Goal: Communication & Community: Answer question/provide support

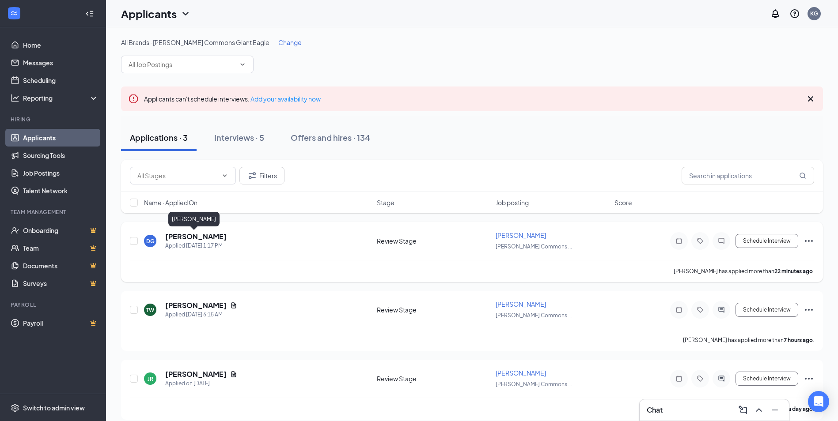
click at [203, 232] on h5 "Docina Gibson" at bounding box center [195, 237] width 61 height 10
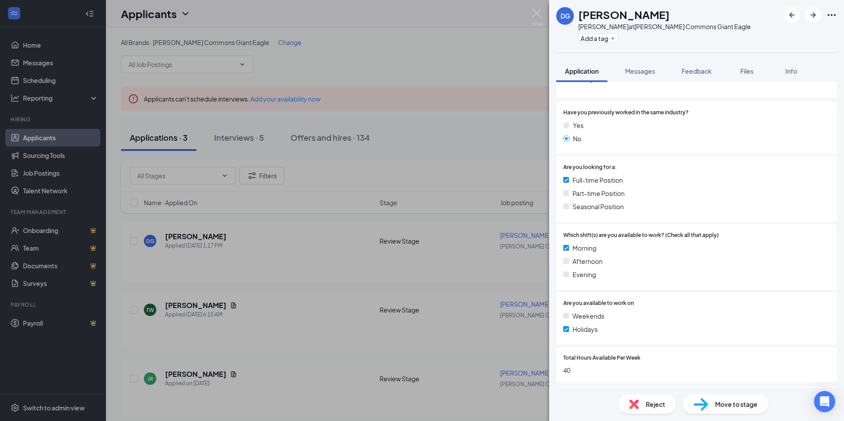
scroll to position [166, 0]
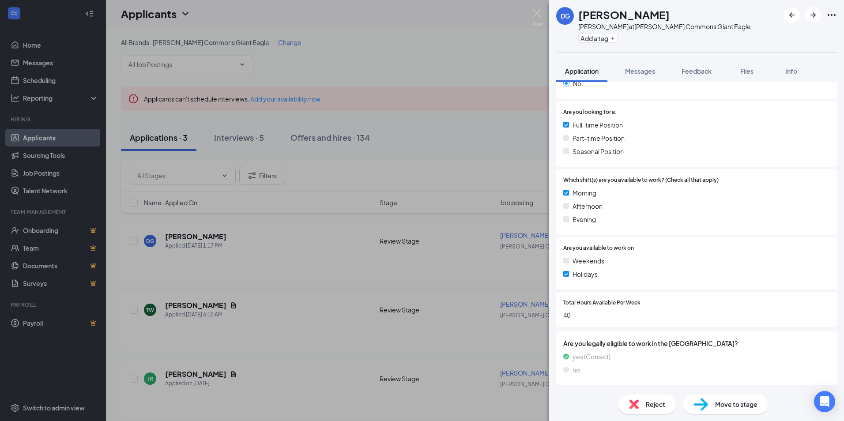
click at [633, 400] on img at bounding box center [634, 405] width 10 height 10
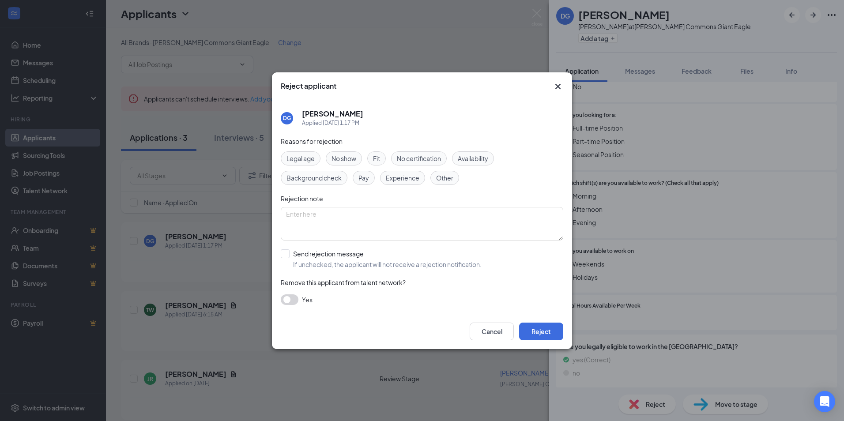
click at [468, 158] on span "Availability" at bounding box center [473, 159] width 30 height 10
click at [553, 334] on button "Reject" at bounding box center [541, 332] width 44 height 18
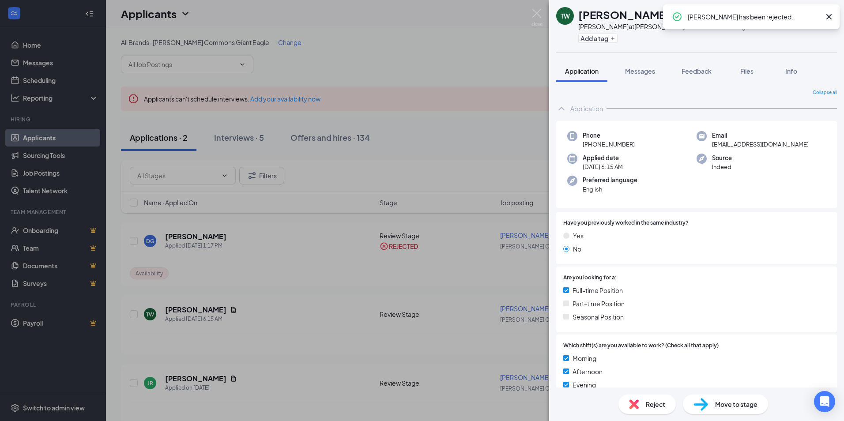
click at [396, 221] on div "TW Theodore Ward Baker at Churchill Commons Giant Eagle Add a tag Application M…" at bounding box center [422, 210] width 844 height 421
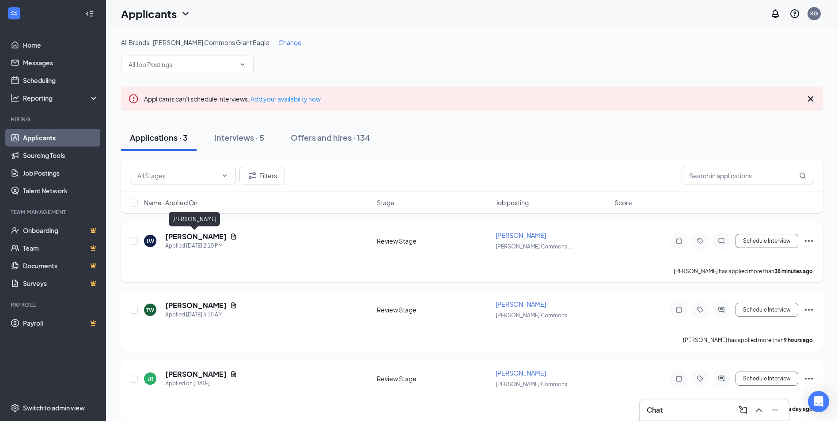
click at [192, 239] on h5 "[PERSON_NAME]" at bounding box center [195, 237] width 61 height 10
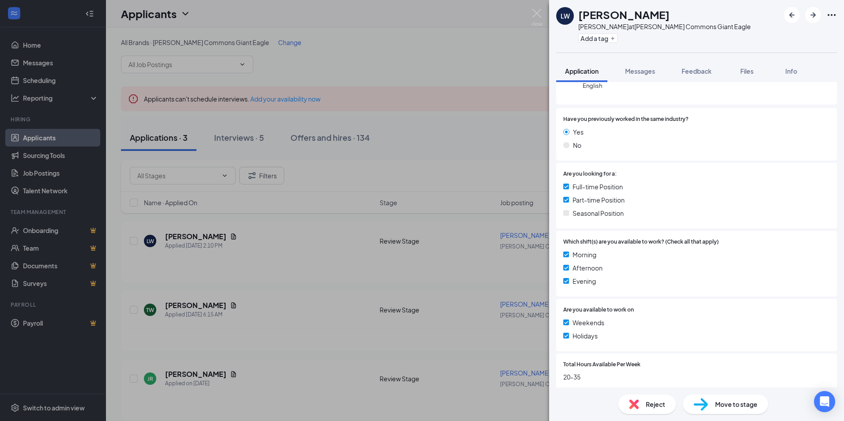
scroll to position [206, 0]
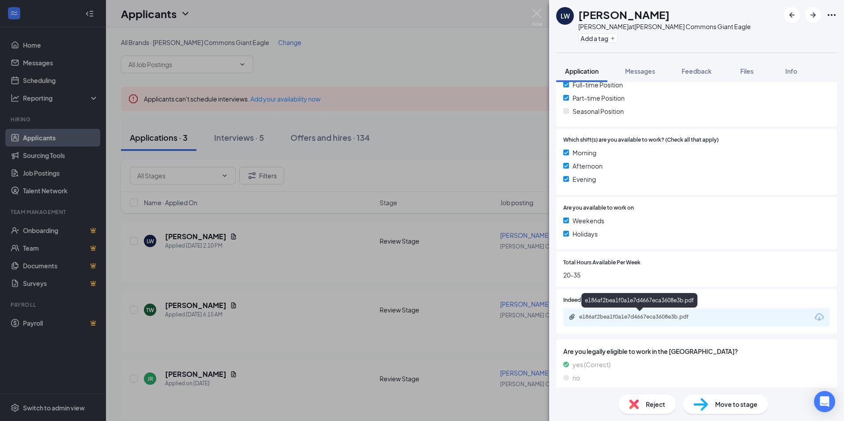
click at [638, 319] on div "e186af2bea1f0a1e7d4667eca3608e3b.pdf" at bounding box center [641, 316] width 124 height 7
click at [649, 65] on button "Messages" at bounding box center [640, 71] width 48 height 22
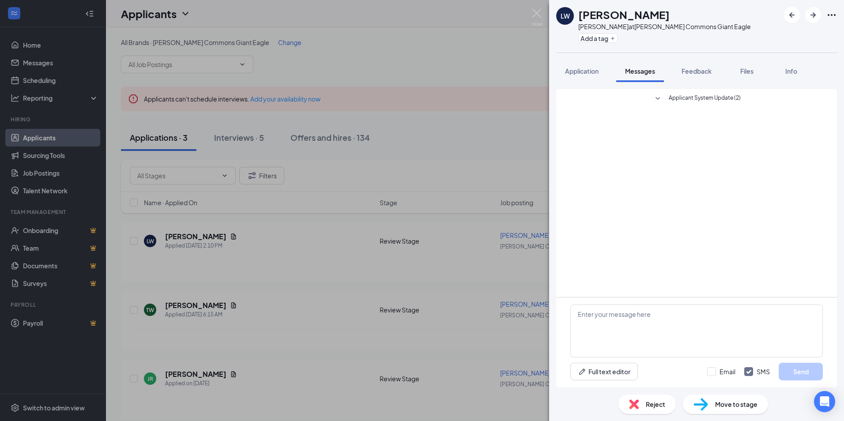
click at [420, 212] on div "LW [PERSON_NAME] at [PERSON_NAME][GEOGRAPHIC_DATA] Giant Eagle Add a tag Applic…" at bounding box center [422, 210] width 844 height 421
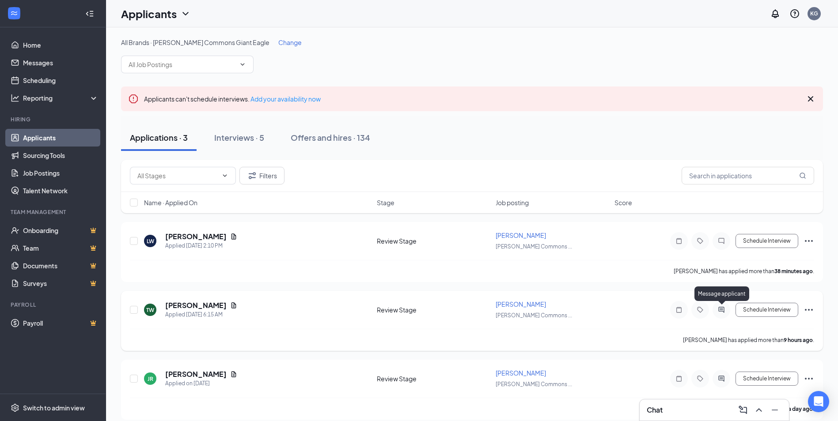
click at [719, 309] on icon "ActiveChat" at bounding box center [721, 309] width 11 height 7
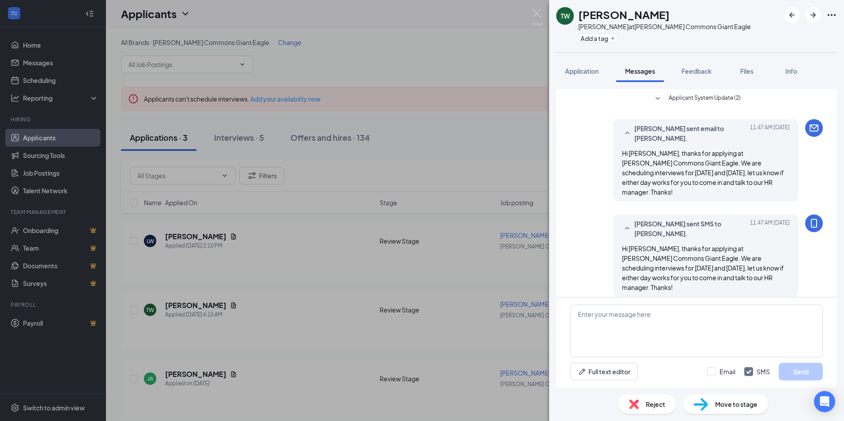
drag, startPoint x: 779, startPoint y: 259, endPoint x: 621, endPoint y: 227, distance: 161.2
click at [621, 227] on div "[PERSON_NAME] sent SMS to [PERSON_NAME]. [DATE] 11:47 AM Hi [PERSON_NAME], than…" at bounding box center [705, 256] width 185 height 82
drag, startPoint x: 621, startPoint y: 227, endPoint x: 639, endPoint y: 234, distance: 19.3
copy span "Hi [PERSON_NAME], thanks for applying at [PERSON_NAME] Commons Giant Eagle. We …"
click at [352, 282] on div "TW [PERSON_NAME] at [PERSON_NAME][GEOGRAPHIC_DATA] Giant Eagle Add a tag Applic…" at bounding box center [422, 210] width 844 height 421
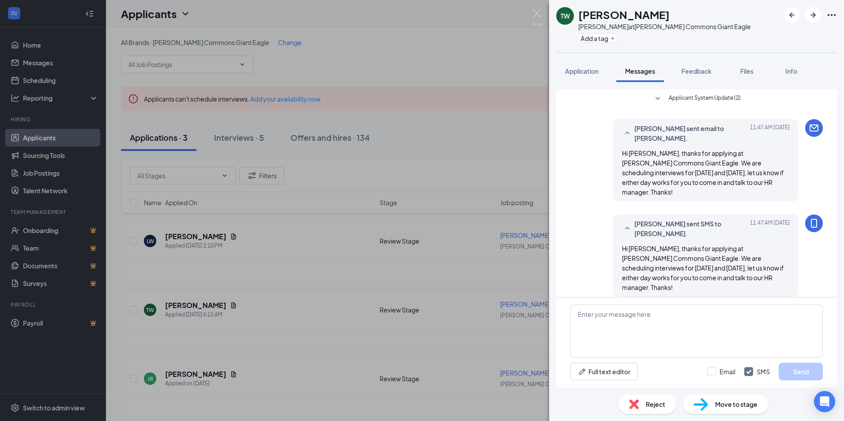
click at [352, 279] on div "TW [PERSON_NAME] at [PERSON_NAME][GEOGRAPHIC_DATA] Giant Eagle Add a tag Applic…" at bounding box center [422, 210] width 844 height 421
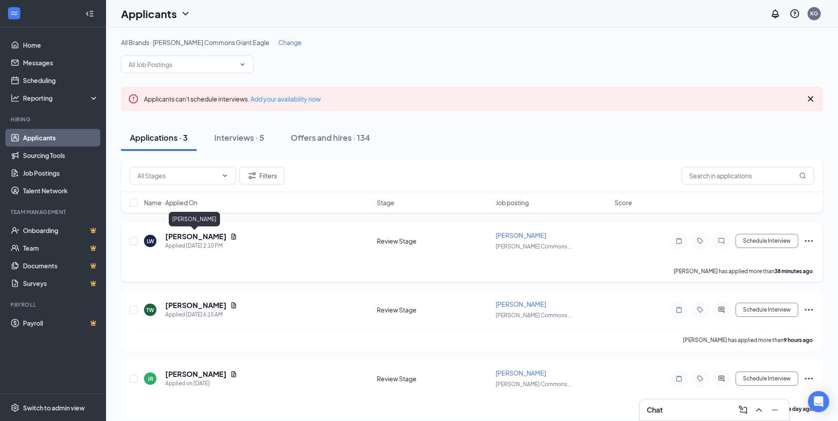
click at [202, 236] on h5 "[PERSON_NAME]" at bounding box center [195, 237] width 61 height 10
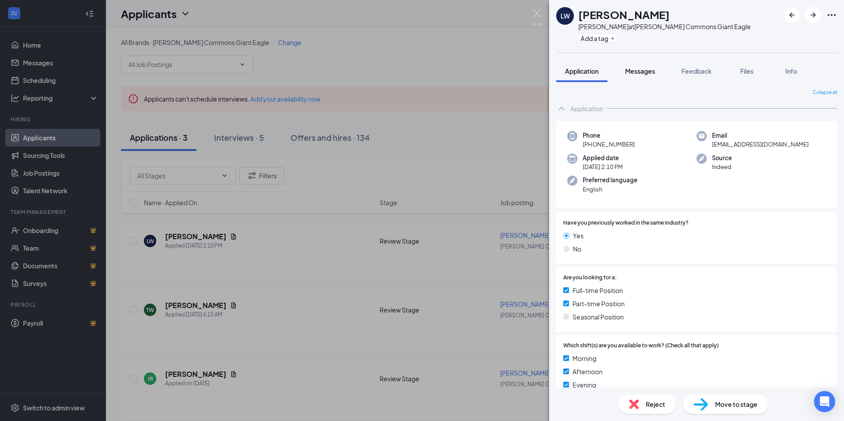
click at [659, 66] on button "Messages" at bounding box center [640, 71] width 48 height 22
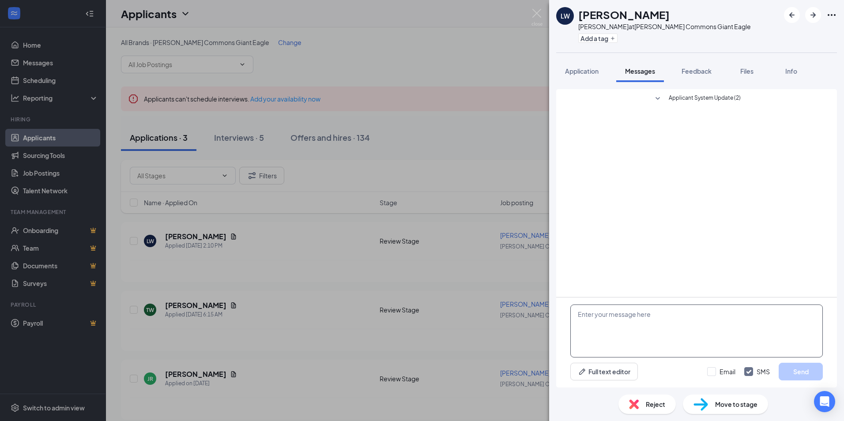
click at [674, 330] on textarea at bounding box center [696, 331] width 253 height 53
paste textarea "Hi Theodore, thanks for applying at Churchill Commons Giant Eagle. We are sched…"
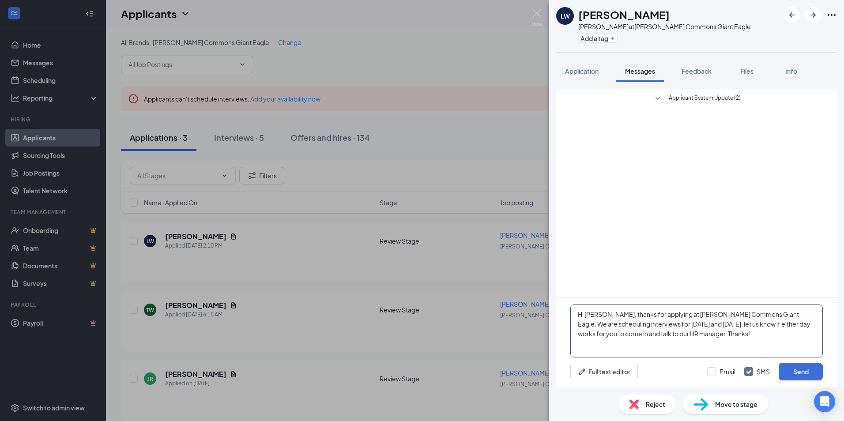
click at [613, 317] on textarea "Hi Theodore, thanks for applying at Churchill Commons Giant Eagle. We are sched…" at bounding box center [696, 331] width 253 height 53
type textarea "Hi Lola, thanks for applying at Churchill Commons Giant Eagle. We are schedulin…"
click at [718, 370] on input "Email" at bounding box center [721, 371] width 28 height 9
checkbox input "true"
click at [793, 369] on button "Send" at bounding box center [801, 372] width 44 height 18
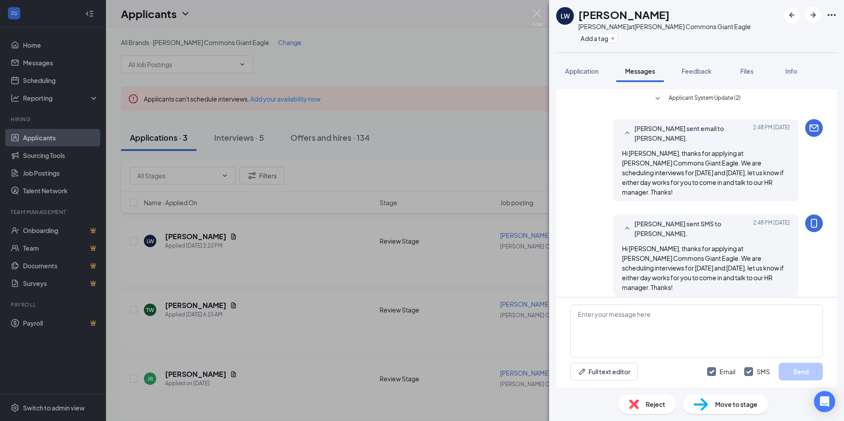
click at [335, 164] on div "LW Lola Wieczorek Baker at Churchill Commons Giant Eagle Add a tag Application …" at bounding box center [422, 210] width 844 height 421
